Goal: Task Accomplishment & Management: Use online tool/utility

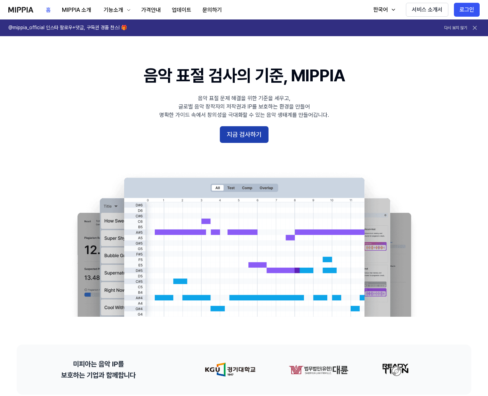
click at [243, 141] on button "지금 검사하기" at bounding box center [244, 134] width 49 height 17
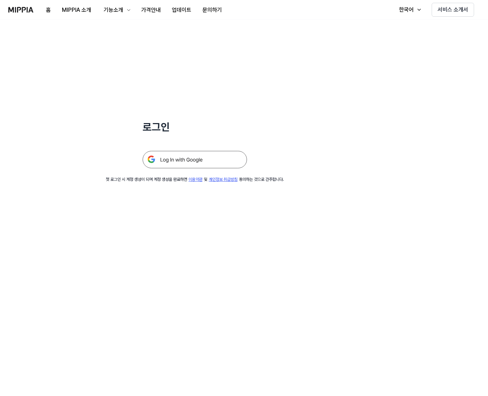
click at [218, 160] on img at bounding box center [194, 159] width 104 height 17
